Goal: Task Accomplishment & Management: Complete application form

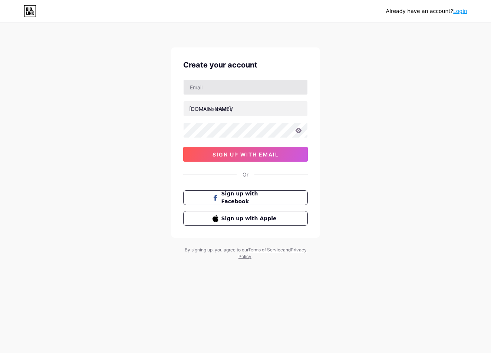
drag, startPoint x: 256, startPoint y: 82, endPoint x: 245, endPoint y: 92, distance: 15.0
click at [245, 92] on div "Create your account [DOMAIN_NAME]/ 0cAFcWeA55_nBHtqrDcUTMiQmsFTaKO1937s6aGCZVty…" at bounding box center [245, 142] width 148 height 190
click at [245, 92] on input "text" at bounding box center [245, 87] width 124 height 15
type input "[EMAIL_ADDRESS][DOMAIN_NAME]"
type input "a"
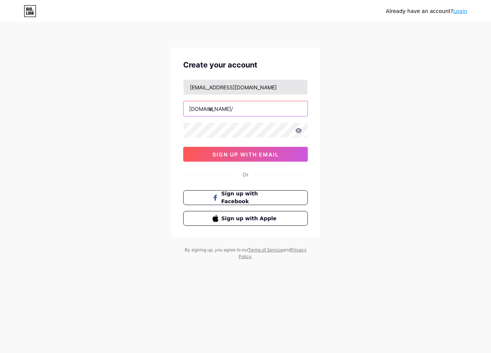
type input "a"
type input "alvarezalejandro"
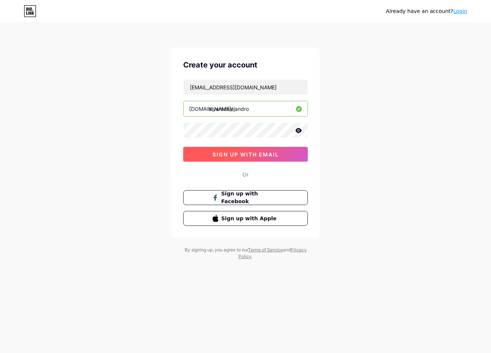
click at [278, 152] on span "sign up with email" at bounding box center [245, 154] width 66 height 6
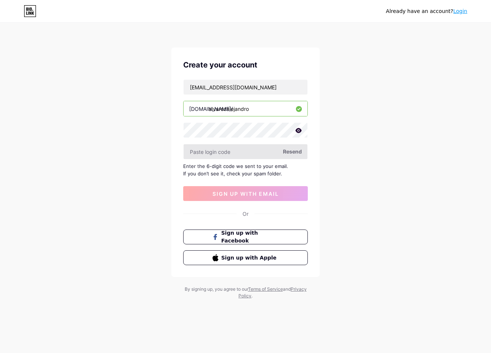
click at [239, 148] on input "text" at bounding box center [245, 151] width 124 height 15
click at [238, 149] on input "text" at bounding box center [245, 151] width 124 height 15
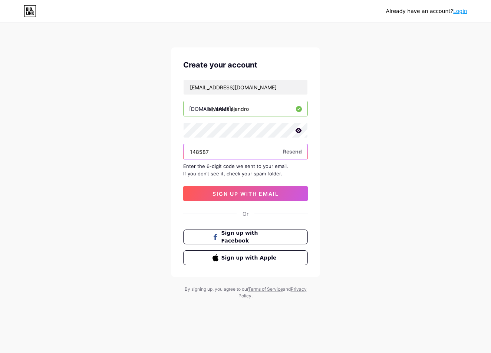
click at [227, 150] on input "148587" at bounding box center [245, 151] width 124 height 15
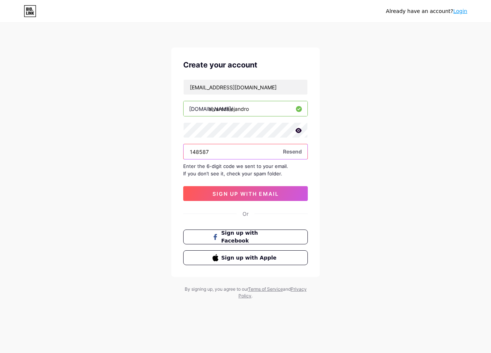
click at [227, 150] on input "148587" at bounding box center [245, 151] width 124 height 15
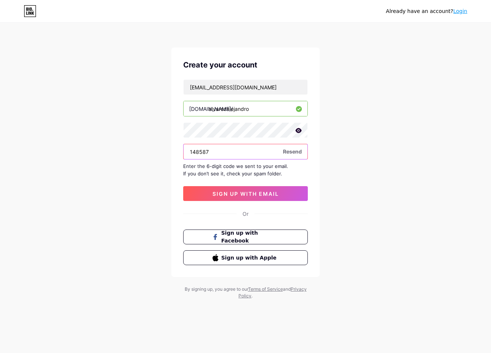
click at [227, 150] on input "148587" at bounding box center [245, 151] width 124 height 15
drag, startPoint x: 227, startPoint y: 150, endPoint x: 228, endPoint y: 157, distance: 6.4
click at [227, 151] on input "148587" at bounding box center [245, 151] width 124 height 15
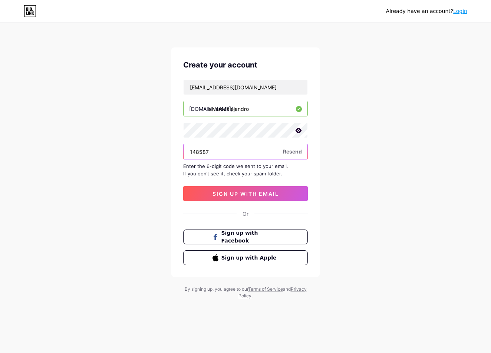
click at [228, 157] on input "148587" at bounding box center [245, 151] width 124 height 15
click at [229, 158] on input "148587" at bounding box center [245, 151] width 124 height 15
drag, startPoint x: 229, startPoint y: 158, endPoint x: 229, endPoint y: 163, distance: 5.2
click at [229, 162] on div "[EMAIL_ADDRESS][DOMAIN_NAME] [DOMAIN_NAME]/ alvarezalejandro 148587 Resend Ente…" at bounding box center [245, 140] width 125 height 122
drag, startPoint x: 229, startPoint y: 163, endPoint x: 230, endPoint y: 170, distance: 6.3
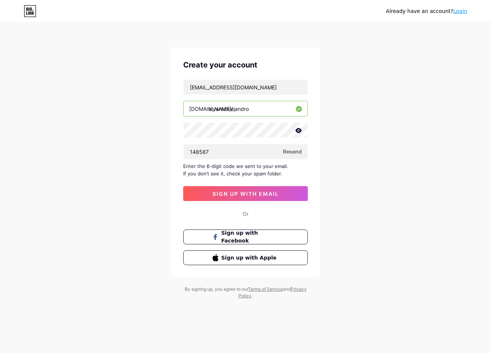
click at [229, 164] on div "Enter the 6-digit code we sent to your email. If you don’t see it, check your s…" at bounding box center [245, 169] width 125 height 15
click at [230, 170] on div "Enter the 6-digit code we sent to your email. If you don’t see it, check your s…" at bounding box center [245, 169] width 125 height 15
click at [223, 155] on input "148587" at bounding box center [245, 151] width 124 height 15
click at [283, 156] on input "148587" at bounding box center [245, 151] width 124 height 15
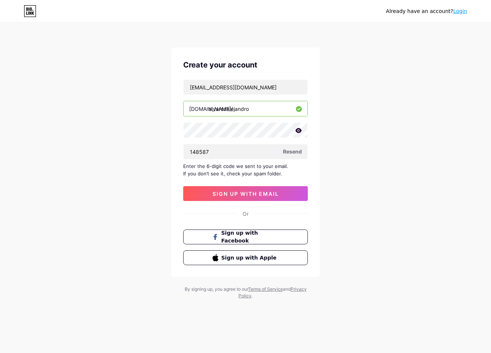
click at [291, 153] on span "Resend" at bounding box center [292, 151] width 19 height 8
click at [216, 152] on input "148587" at bounding box center [245, 151] width 124 height 15
type input "148587"
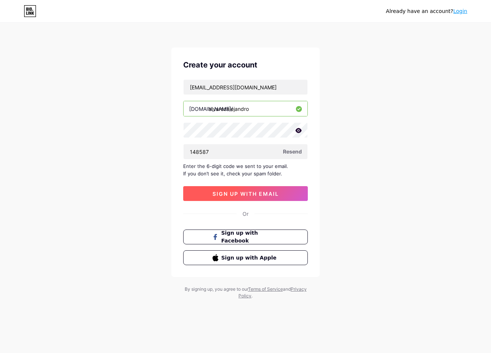
click at [240, 193] on span "sign up with email" at bounding box center [245, 193] width 66 height 6
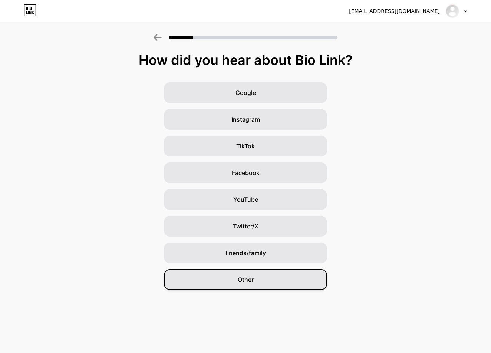
click at [241, 282] on span "Other" at bounding box center [246, 279] width 16 height 9
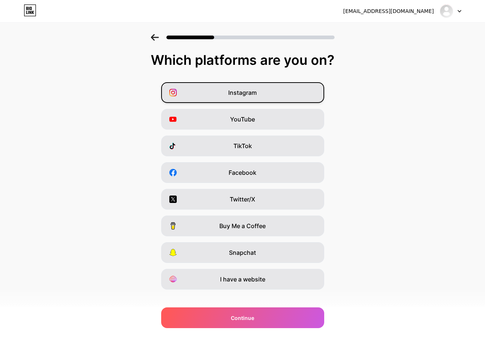
click at [257, 95] on span "Instagram" at bounding box center [242, 92] width 29 height 9
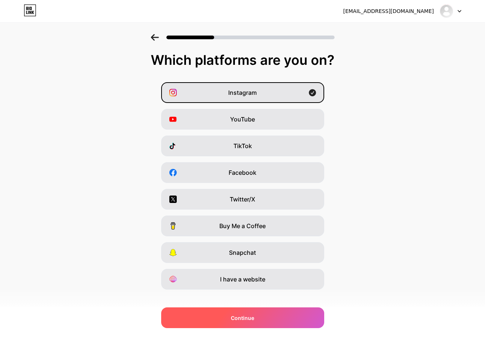
click at [262, 319] on div "Continue" at bounding box center [242, 318] width 163 height 21
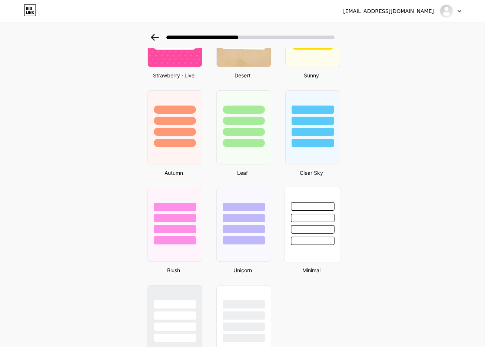
scroll to position [491, 0]
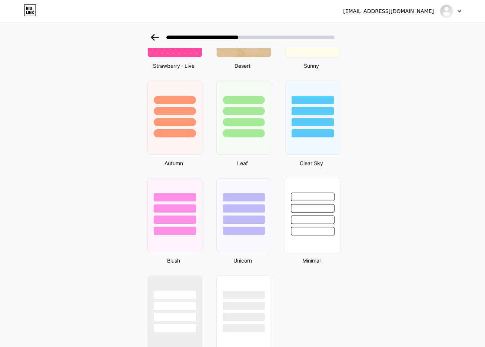
click at [314, 211] on div at bounding box center [312, 208] width 43 height 9
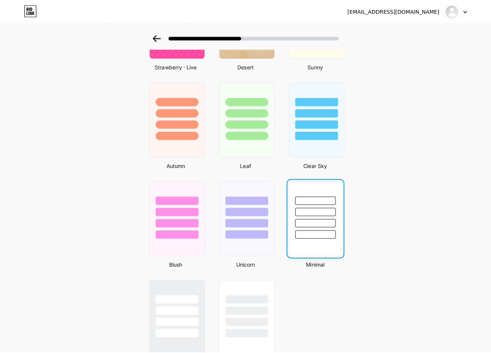
scroll to position [0, 0]
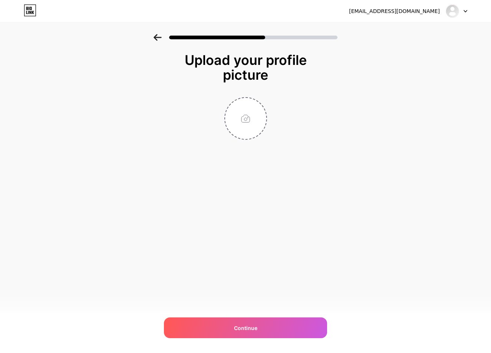
click at [160, 36] on icon at bounding box center [157, 37] width 8 height 7
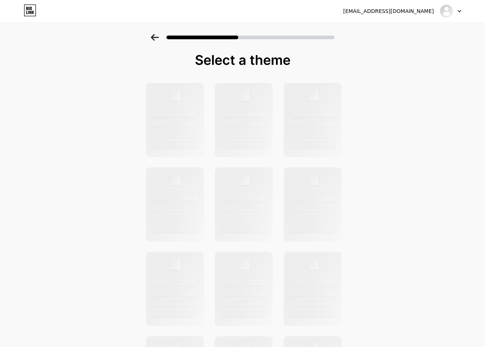
click at [134, 94] on div "Select a theme" at bounding box center [242, 265] width 485 height 462
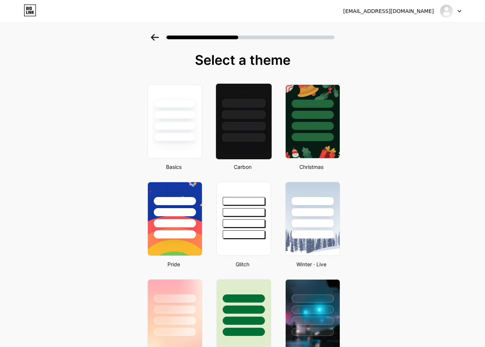
click at [247, 117] on div at bounding box center [243, 114] width 43 height 9
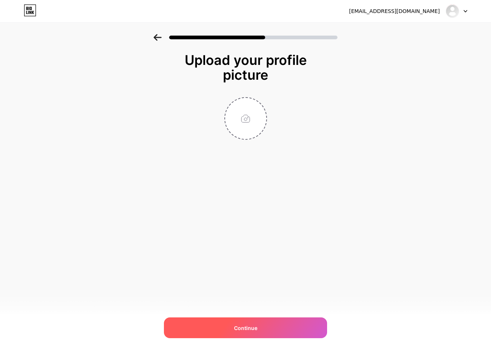
click at [222, 326] on div "Continue" at bounding box center [245, 327] width 163 height 21
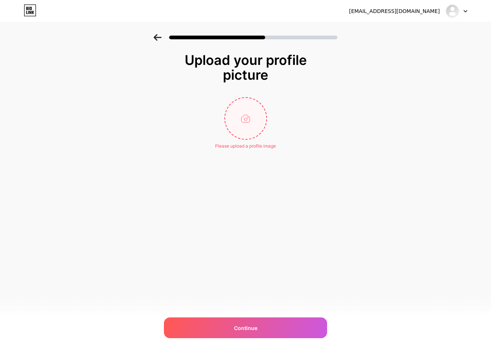
click at [255, 117] on input "file" at bounding box center [245, 118] width 41 height 41
click at [368, 225] on div "[EMAIL_ADDRESS][DOMAIN_NAME] Logout Link Copied Upload your profile picture Ple…" at bounding box center [245, 176] width 491 height 353
click at [255, 151] on div "Upload your profile picture Please upload a profile image Continue" at bounding box center [245, 120] width 148 height 134
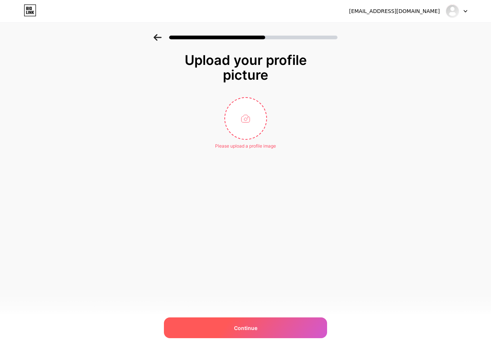
click at [260, 321] on div "Continue" at bounding box center [245, 327] width 163 height 21
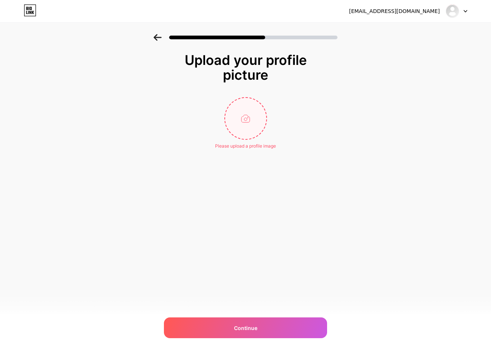
click at [256, 133] on input "file" at bounding box center [245, 118] width 41 height 41
